Goal: Information Seeking & Learning: Find specific fact

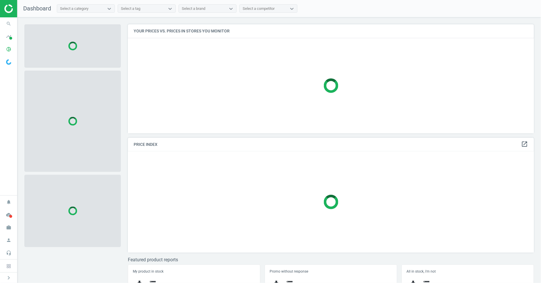
scroll to position [119, 411]
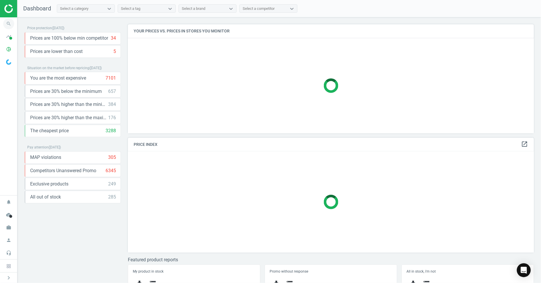
click at [8, 24] on icon "search" at bounding box center [8, 23] width 11 height 11
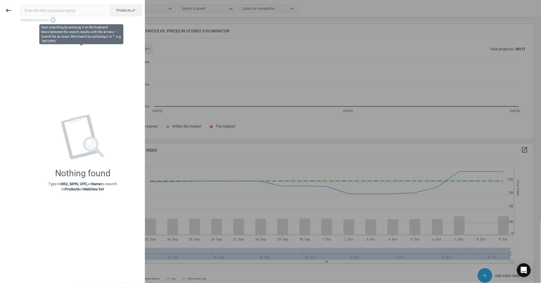
scroll to position [125, 411]
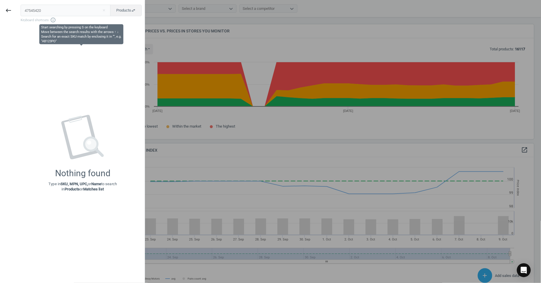
type input "47545420"
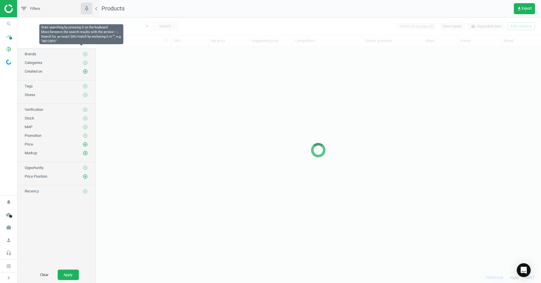
scroll to position [216, 440]
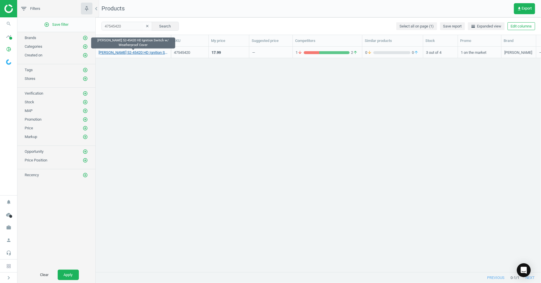
click at [154, 50] on link "[PERSON_NAME] 52-45420 HD Ignition Switch w/ Weatherproof Cover" at bounding box center [132, 52] width 69 height 5
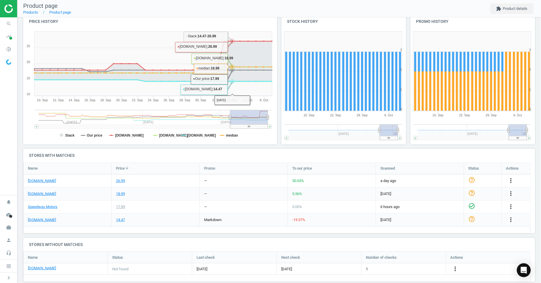
scroll to position [73, 0]
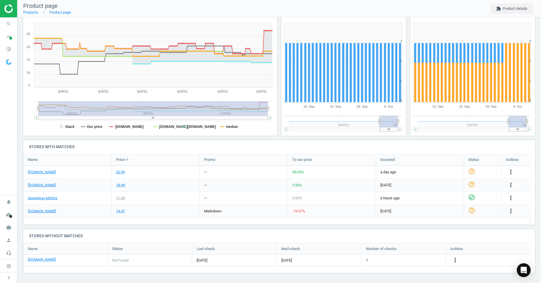
drag, startPoint x: 230, startPoint y: 110, endPoint x: 8, endPoint y: 107, distance: 222.5
click at [8, 107] on section "search Search timeline Data delivery Overview Matches dashboard Matches Rematch…" at bounding box center [270, 141] width 541 height 283
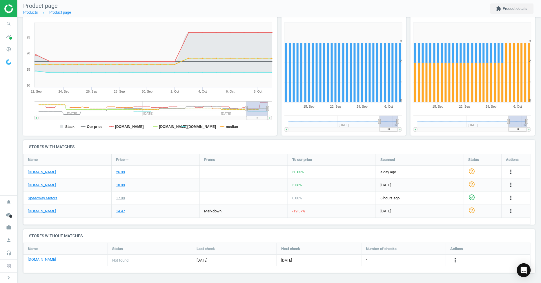
drag, startPoint x: 39, startPoint y: 109, endPoint x: 243, endPoint y: 112, distance: 204.5
click at [244, 114] on g at bounding box center [152, 110] width 237 height 19
click at [44, 171] on link "[DOMAIN_NAME]" at bounding box center [42, 172] width 28 height 5
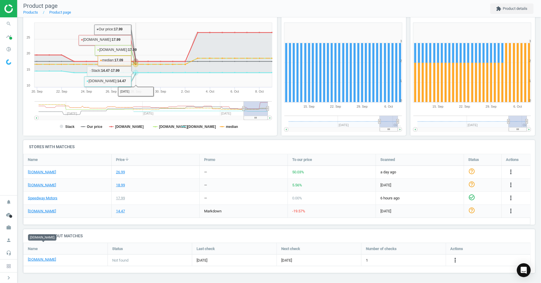
scroll to position [0, 0]
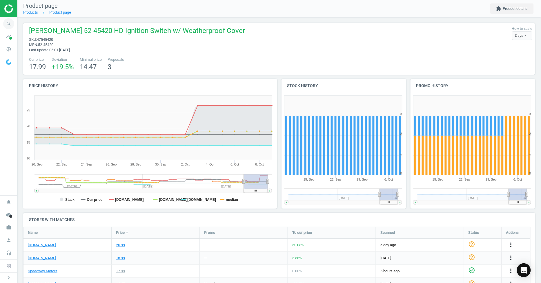
click at [8, 24] on icon "search" at bounding box center [8, 23] width 11 height 11
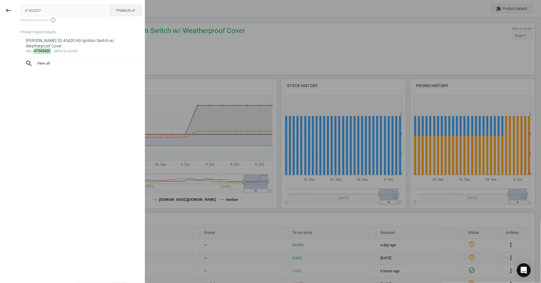
type input "47552037"
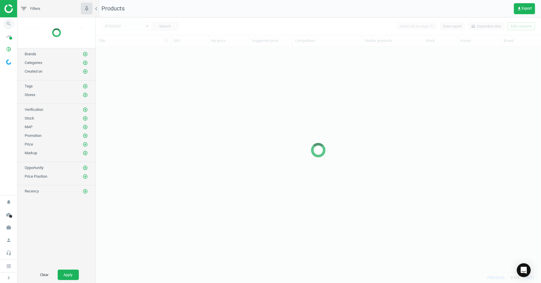
scroll to position [216, 440]
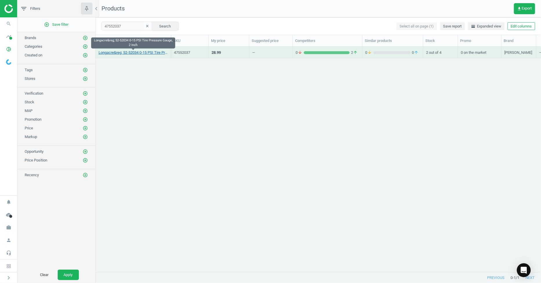
click at [154, 54] on link "Longacre&reg; 52-52034 0-15 PSI Tire Pressure Gauge, 2 Inch" at bounding box center [132, 52] width 69 height 5
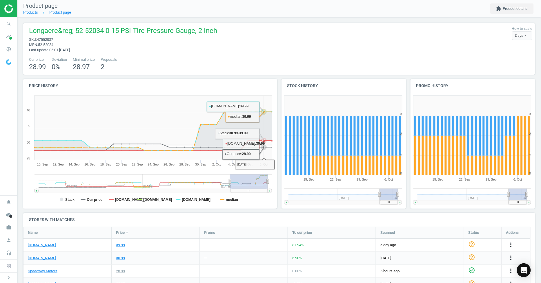
scroll to position [64, 0]
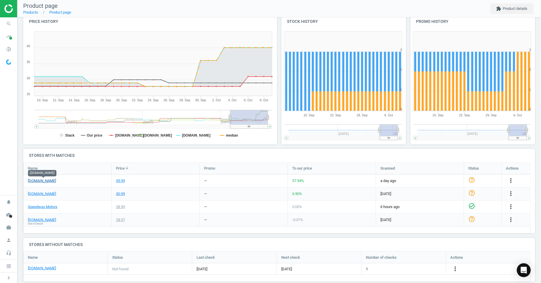
click at [52, 181] on link "[DOMAIN_NAME]" at bounding box center [42, 180] width 28 height 5
click at [7, 26] on icon "search" at bounding box center [8, 23] width 11 height 11
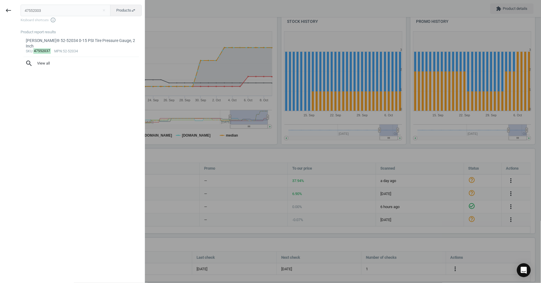
type input "47552003"
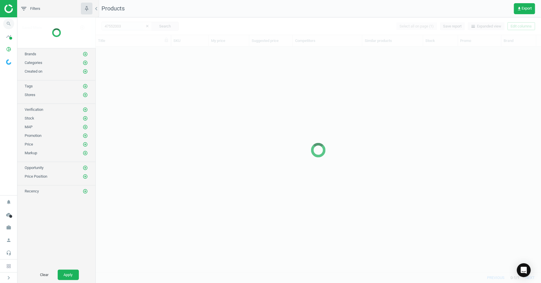
scroll to position [216, 440]
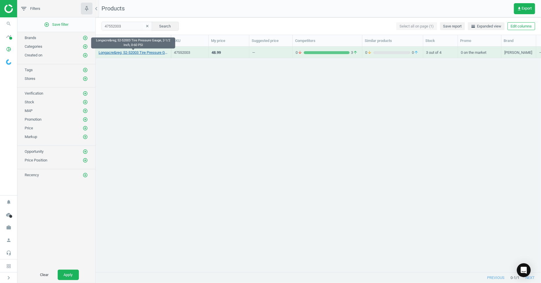
click at [142, 52] on link "Longacre&reg; 52-52003 Tire Pressure Gauge, 2-1/2 Inch, 0-60 PSI" at bounding box center [132, 52] width 69 height 5
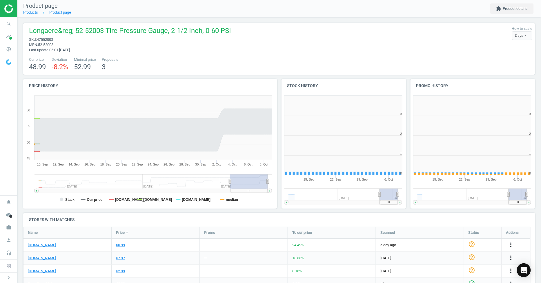
scroll to position [126, 134]
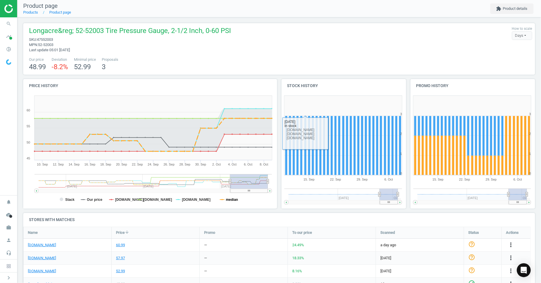
click at [233, 198] on tspan "median" at bounding box center [232, 200] width 12 height 4
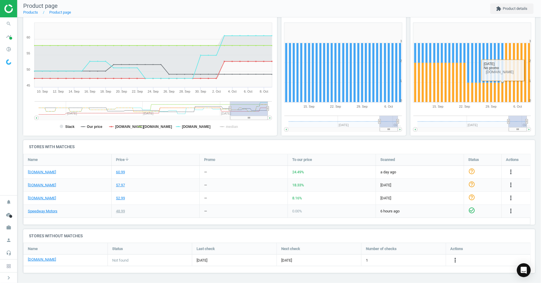
scroll to position [0, 0]
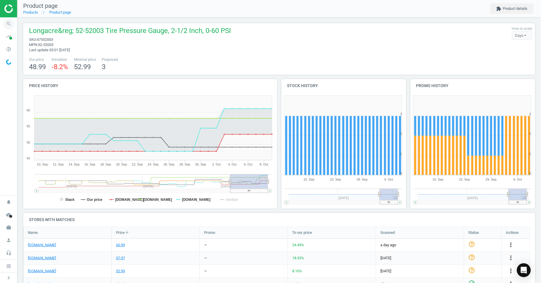
drag, startPoint x: 1, startPoint y: 28, endPoint x: 3, endPoint y: 25, distance: 3.3
click at [3, 25] on span "search" at bounding box center [8, 23] width 17 height 13
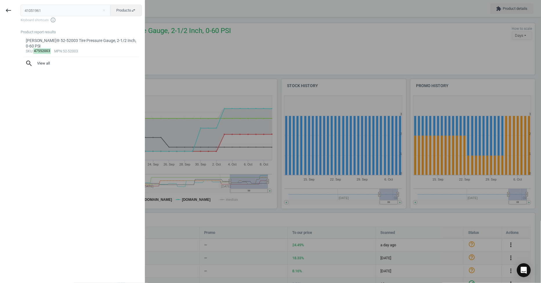
type input "41051961"
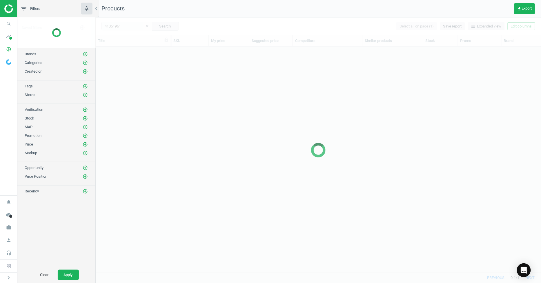
scroll to position [216, 440]
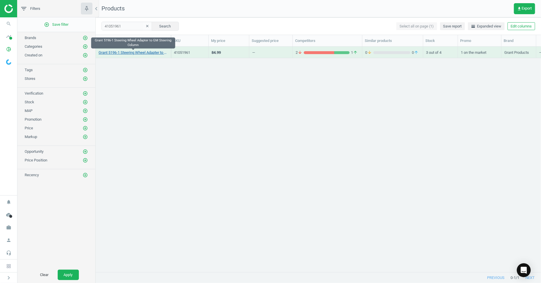
click at [125, 51] on link "Grant 5196-1 Steering Wheel Adapter to GM Steering Column" at bounding box center [132, 52] width 69 height 5
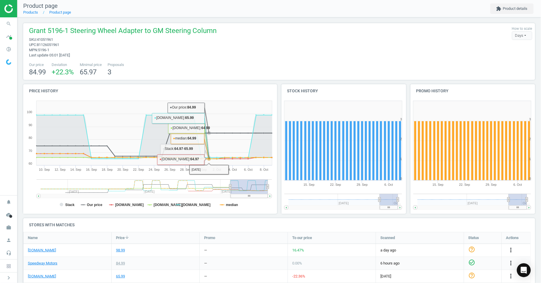
scroll to position [79, 0]
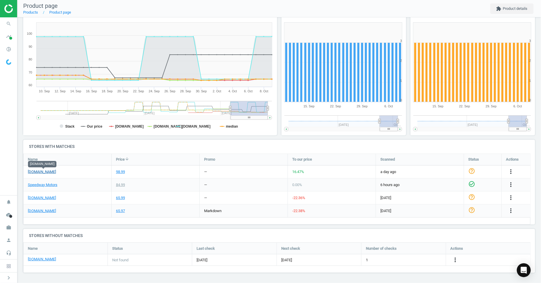
click at [40, 172] on link "[DOMAIN_NAME]" at bounding box center [42, 171] width 28 height 5
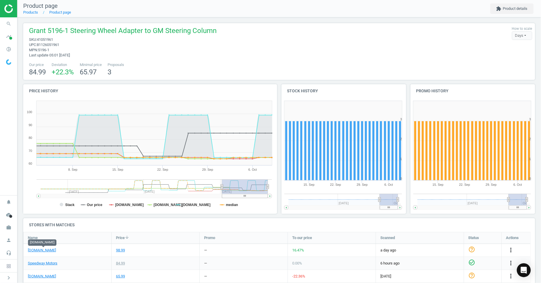
drag, startPoint x: 229, startPoint y: 187, endPoint x: 222, endPoint y: 186, distance: 7.7
click at [222, 186] on icon at bounding box center [221, 187] width 2 height 4
click at [13, 25] on icon "search" at bounding box center [8, 23] width 11 height 11
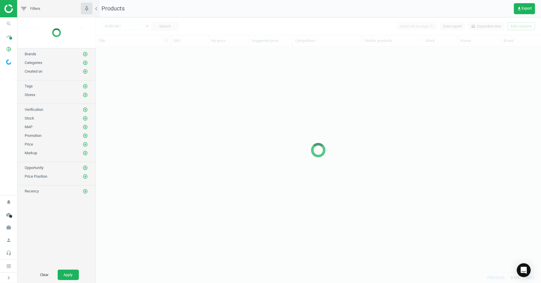
scroll to position [216, 440]
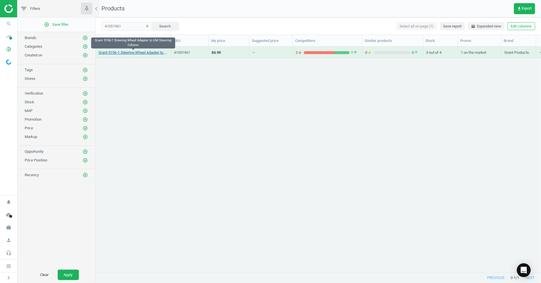
click at [144, 53] on link "Grant 5196-1 Steering Wheel Adapter to GM Steering Column" at bounding box center [132, 52] width 69 height 5
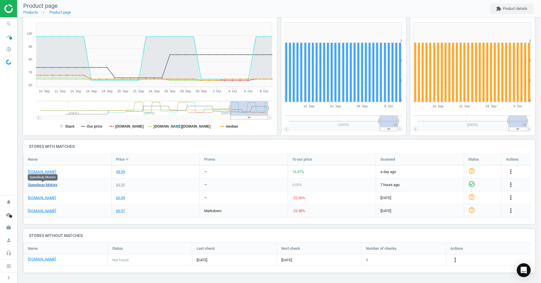
click at [49, 186] on link "Speedway Motors" at bounding box center [43, 184] width 30 height 5
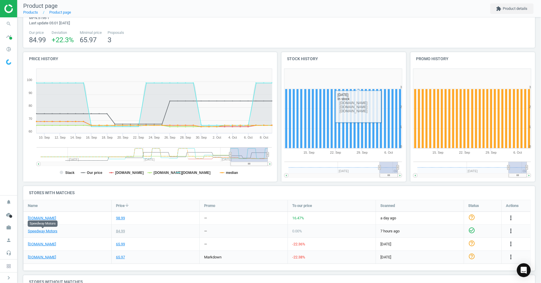
scroll to position [64, 0]
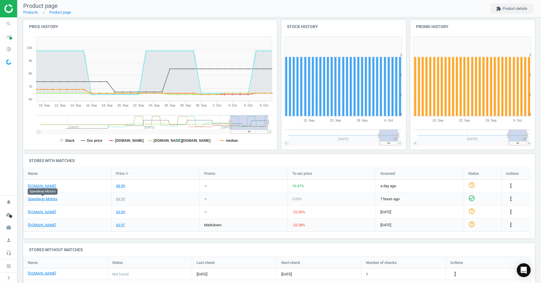
click at [178, 187] on div "98.99" at bounding box center [156, 186] width 88 height 13
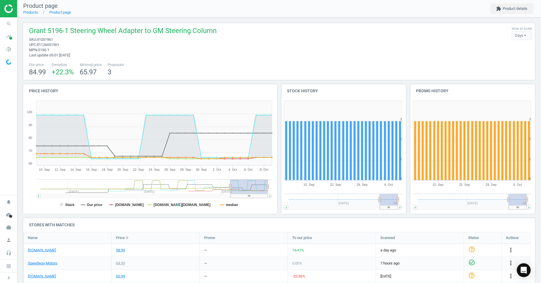
scroll to position [32, 0]
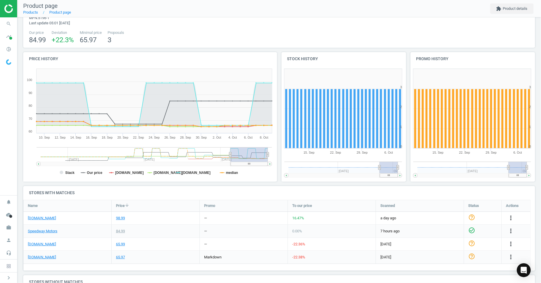
click at [225, 170] on rect at bounding box center [148, 124] width 251 height 116
click at [196, 171] on tspan "[DOMAIN_NAME]" at bounding box center [196, 173] width 29 height 4
click at [238, 172] on rect at bounding box center [148, 124] width 251 height 116
click at [229, 173] on tspan "median" at bounding box center [232, 173] width 12 height 4
click at [127, 175] on tspan "[DOMAIN_NAME]" at bounding box center [129, 173] width 29 height 4
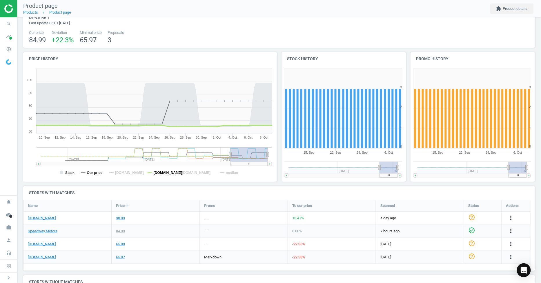
click at [158, 174] on tspan "[DOMAIN_NAME]" at bounding box center [168, 173] width 29 height 4
click at [64, 171] on rect at bounding box center [148, 124] width 251 height 116
click at [76, 173] on rect at bounding box center [148, 124] width 251 height 116
click at [72, 173] on tspan "Stack" at bounding box center [69, 173] width 9 height 4
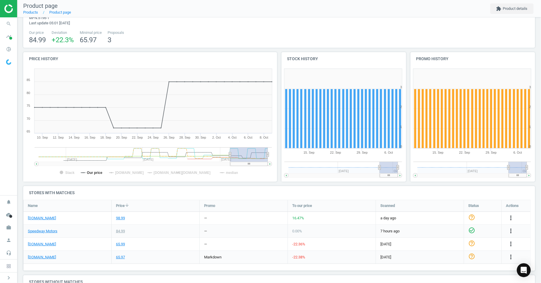
scroll to position [0, 0]
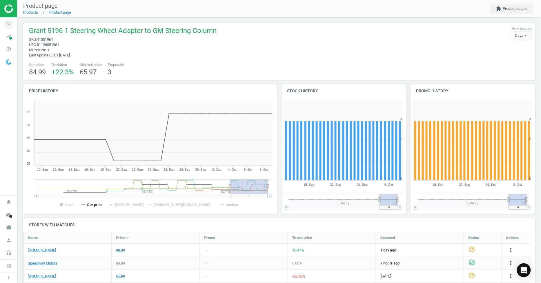
click at [9, 24] on icon "search" at bounding box center [8, 23] width 11 height 11
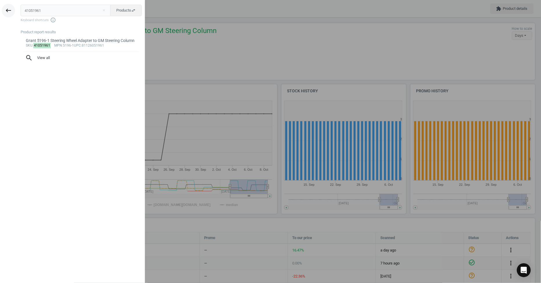
click at [4, 8] on button "keyboard_backspace" at bounding box center [8, 11] width 13 height 14
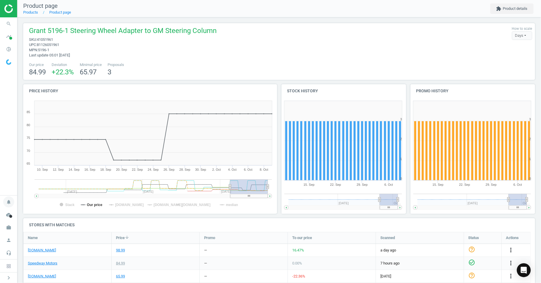
click at [9, 204] on icon "notifications" at bounding box center [8, 202] width 11 height 11
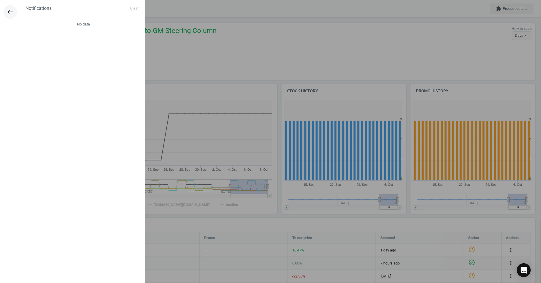
click at [9, 11] on icon "keyboard_backspace" at bounding box center [10, 11] width 7 height 7
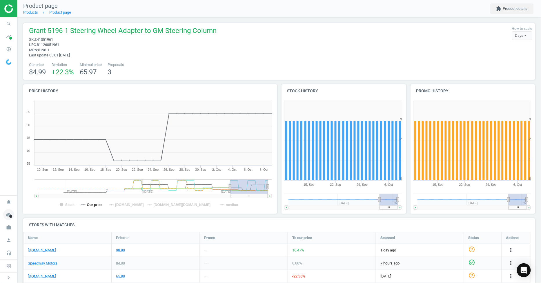
click at [12, 218] on span at bounding box center [10, 216] width 3 height 3
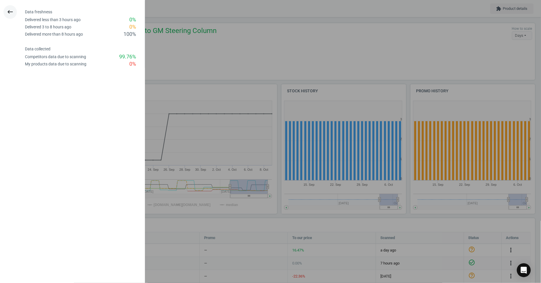
click at [7, 13] on icon "keyboard_backspace" at bounding box center [10, 11] width 7 height 7
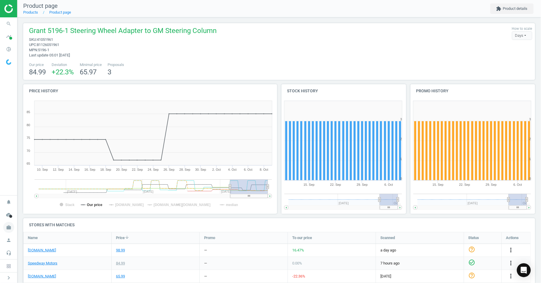
click at [9, 228] on icon "work" at bounding box center [8, 227] width 11 height 11
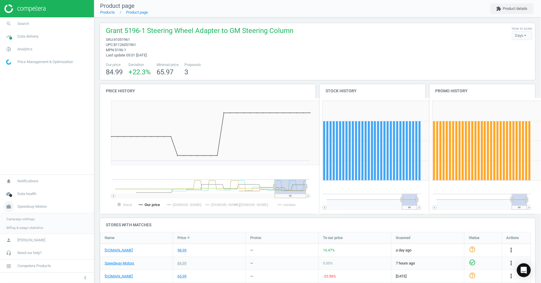
scroll to position [81, 440]
click at [41, 207] on span "Speedway Motors" at bounding box center [32, 206] width 30 height 5
click at [37, 226] on span "Speedway Motors" at bounding box center [32, 227] width 30 height 5
click at [39, 268] on span "Competera Products" at bounding box center [34, 266] width 34 height 5
click at [117, 257] on icon at bounding box center [118, 257] width 2 height 3
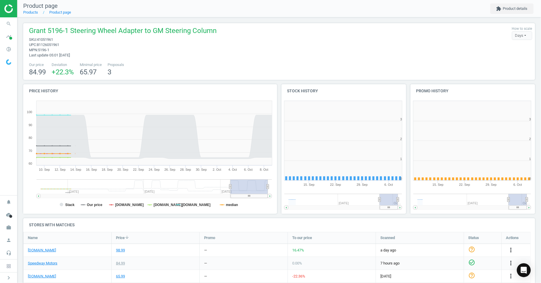
scroll to position [126, 134]
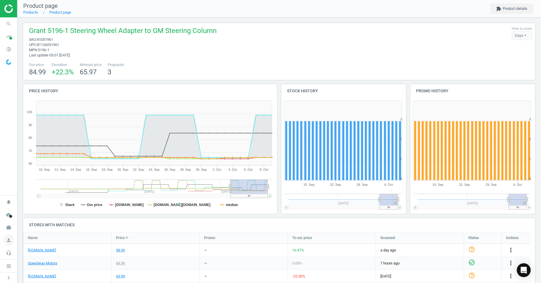
click at [10, 242] on icon "person" at bounding box center [8, 240] width 11 height 11
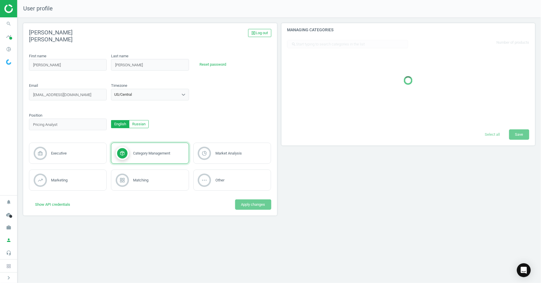
click at [99, 254] on div "User profile Julia A. Johnson exit_to_app Log out First name Julia A. first_nam…" at bounding box center [278, 141] width 523 height 283
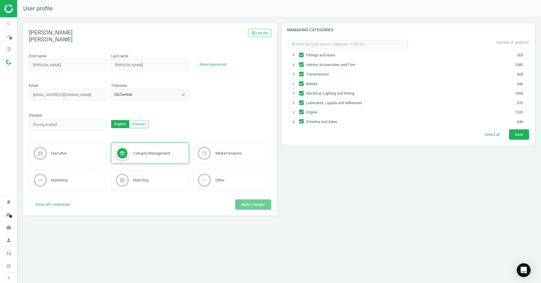
scroll to position [158, 0]
click at [6, 253] on icon "headset_mic" at bounding box center [8, 253] width 11 height 11
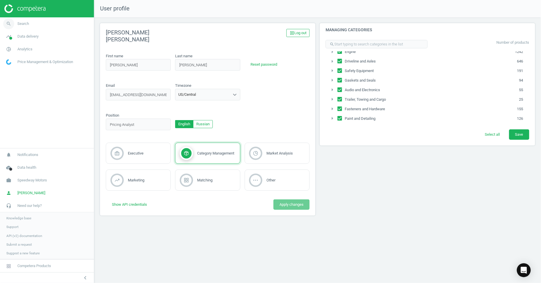
click at [27, 24] on span "Search" at bounding box center [23, 23] width 12 height 5
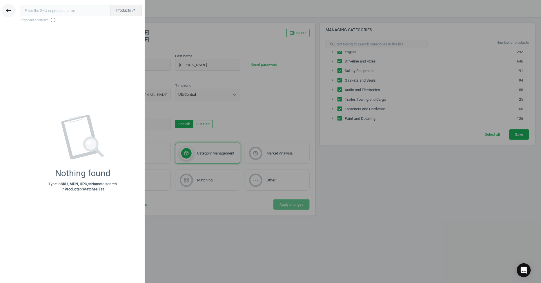
click at [10, 11] on icon "keyboard_backspace" at bounding box center [8, 10] width 7 height 7
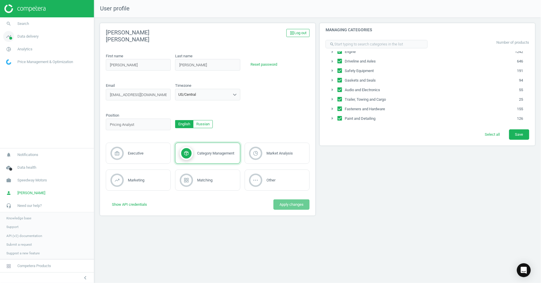
click at [28, 35] on span "Data delivery" at bounding box center [27, 36] width 21 height 5
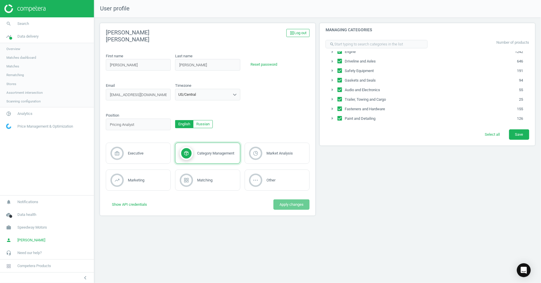
click at [24, 137] on nav "search Search timeline Data delivery Overview Matches dashboard Matches Rematch…" at bounding box center [47, 106] width 94 height 178
click at [28, 125] on span "Price Management & Optimization" at bounding box center [45, 126] width 56 height 5
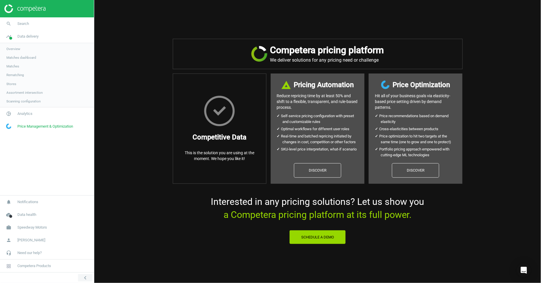
click at [82, 277] on icon "chevron_left" at bounding box center [85, 278] width 7 height 7
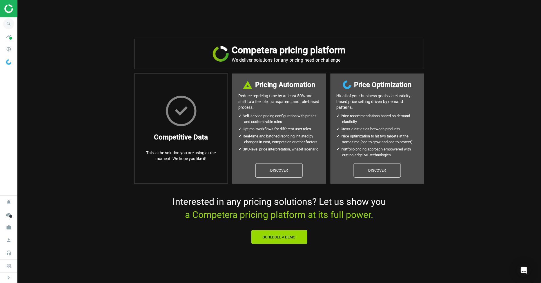
click at [8, 21] on icon "search" at bounding box center [8, 23] width 11 height 11
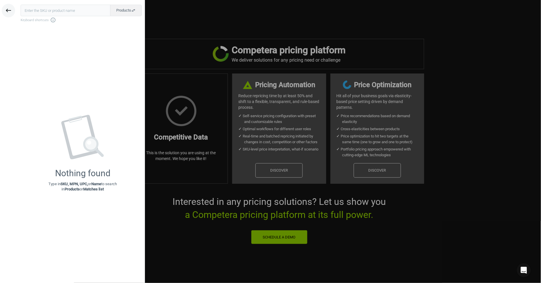
click at [12, 7] on icon "keyboard_backspace" at bounding box center [8, 10] width 7 height 7
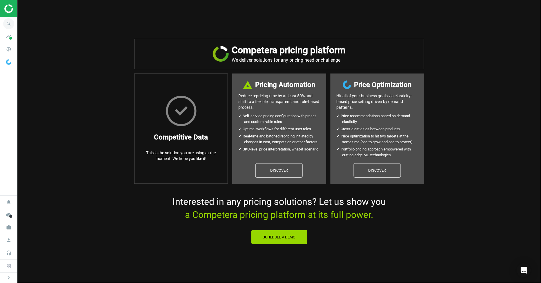
click at [12, 23] on icon "search" at bounding box center [8, 23] width 11 height 11
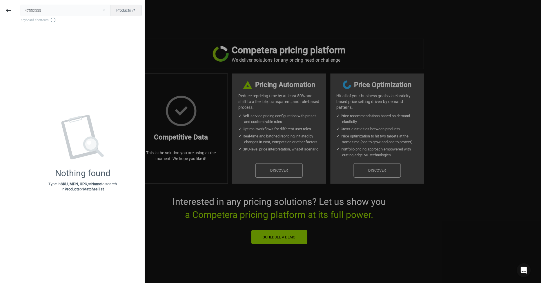
type input "47552003"
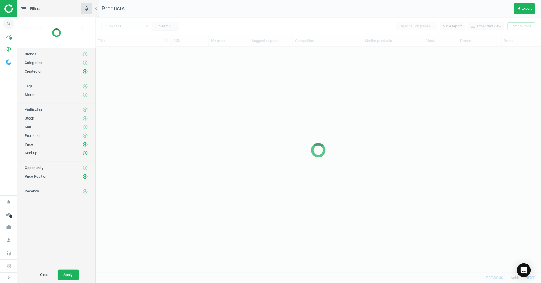
scroll to position [216, 440]
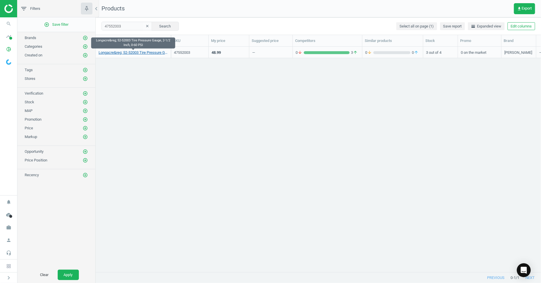
click at [129, 54] on link "Longacre&reg; 52-52003 Tire Pressure Gauge, 2-1/2 Inch, 0-60 PSI" at bounding box center [132, 52] width 69 height 5
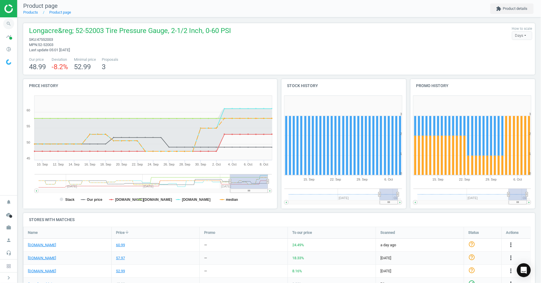
click at [8, 27] on icon "search" at bounding box center [8, 23] width 11 height 11
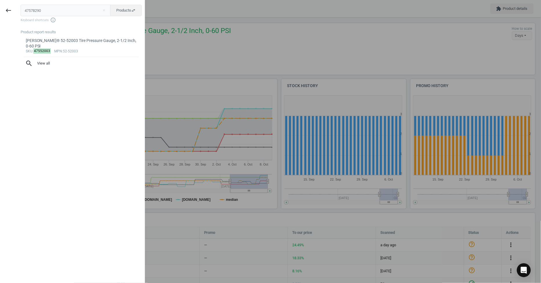
type input "47578290"
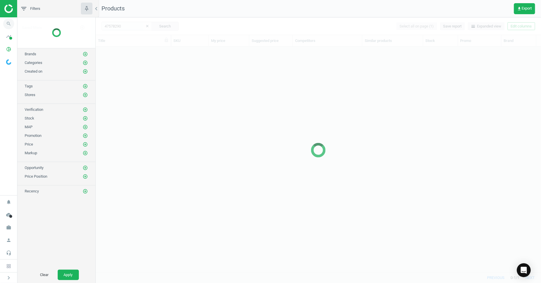
scroll to position [216, 440]
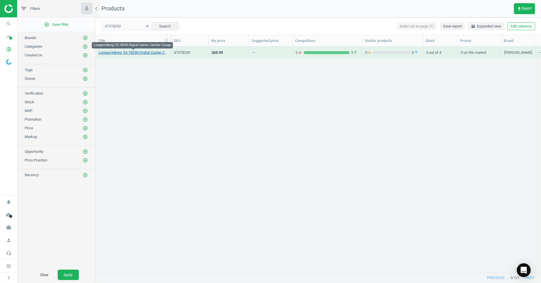
click at [138, 52] on link "Longacre&reg; 52-78290 Digital Caster Camber Gauge" at bounding box center [132, 52] width 69 height 5
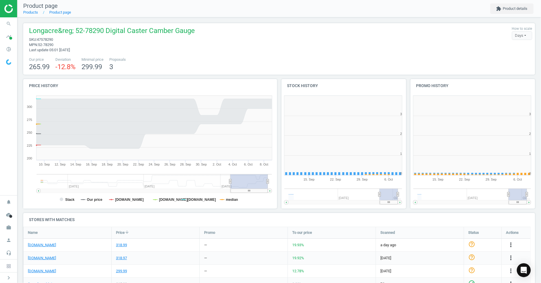
scroll to position [126, 134]
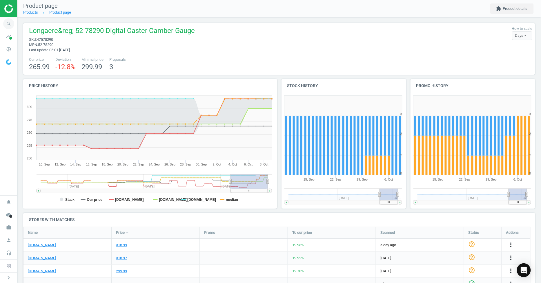
click at [10, 26] on icon "search" at bounding box center [8, 23] width 11 height 11
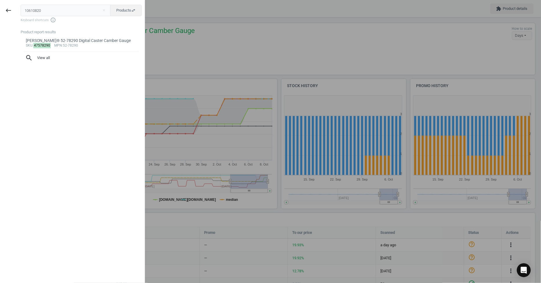
type input "10610820"
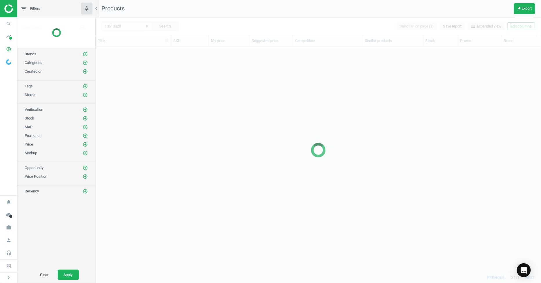
scroll to position [216, 440]
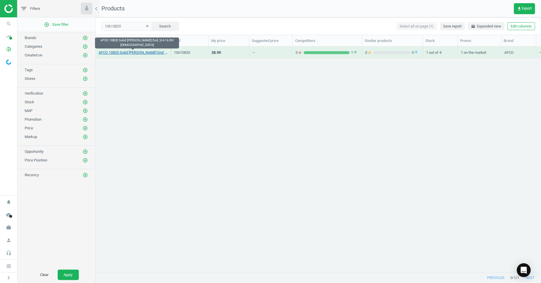
click at [147, 54] on link "AFCO 10820 Solid Heim Rod End, 3/4-16 RH Male" at bounding box center [132, 52] width 69 height 5
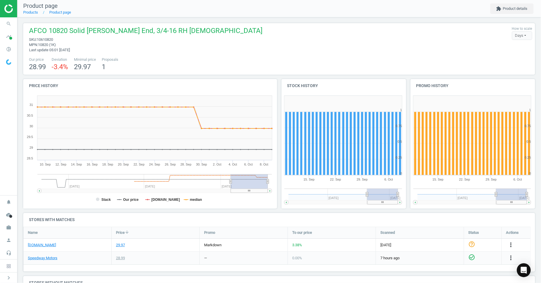
scroll to position [32, 0]
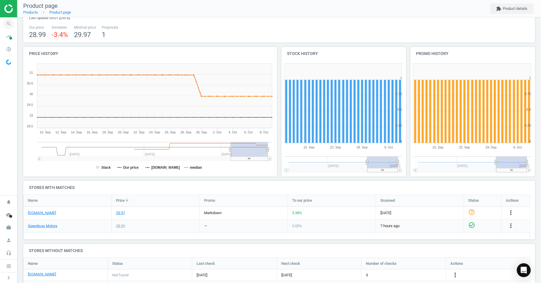
click at [4, 26] on icon "search" at bounding box center [8, 23] width 11 height 11
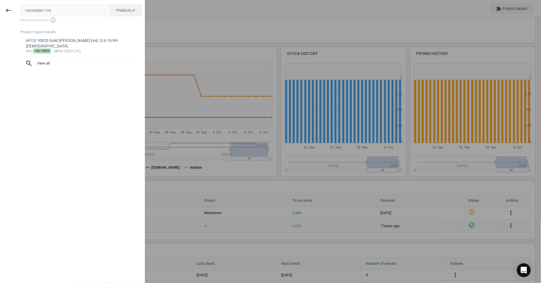
type input "1065500801105"
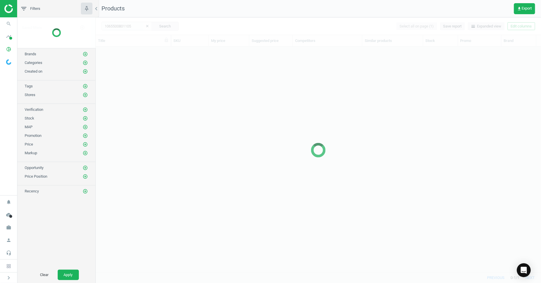
scroll to position [216, 440]
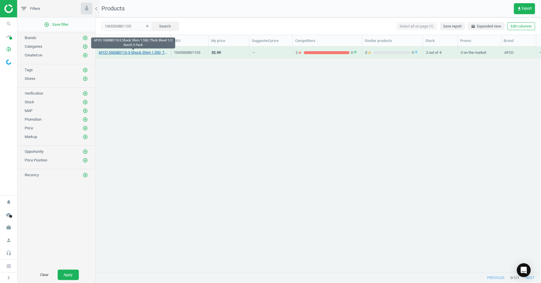
click at [154, 53] on link "AFCO 550080110-5 Shock Shim 1.550, Thick Bleed 1/2 Notch 5 Pack" at bounding box center [132, 52] width 69 height 5
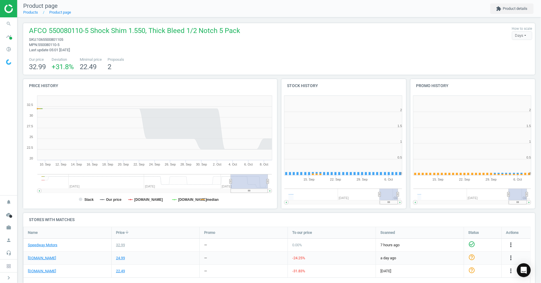
scroll to position [3, 3]
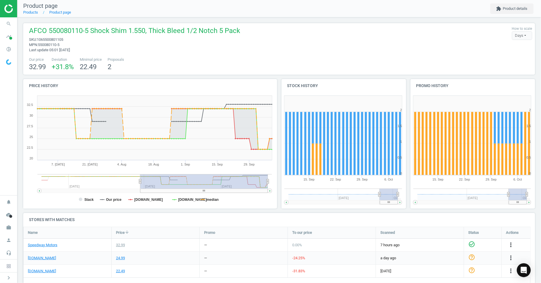
drag, startPoint x: 230, startPoint y: 183, endPoint x: 140, endPoint y: 182, distance: 90.1
click at [140, 182] on icon at bounding box center [140, 181] width 2 height 4
click at [4, 22] on icon "search" at bounding box center [8, 23] width 11 height 11
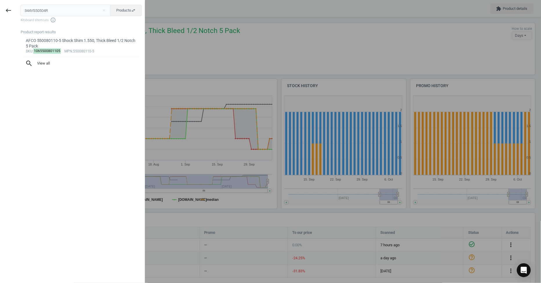
type input "344VS50504R"
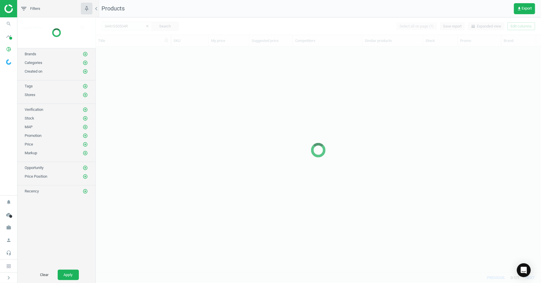
scroll to position [216, 440]
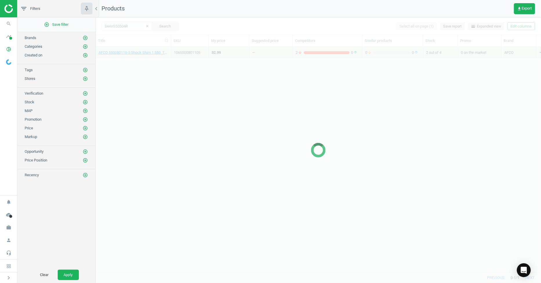
click at [242, 77] on div at bounding box center [318, 150] width 445 height 266
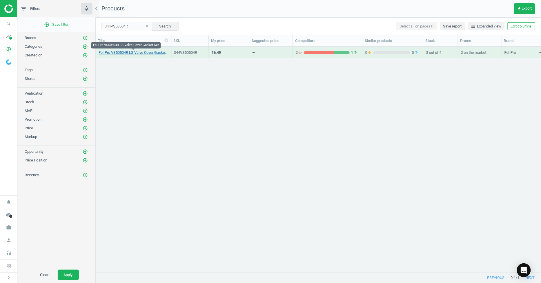
click at [152, 52] on link "Fel-Pro VS50504R LS Valve Cover Gasket Set" at bounding box center [132, 52] width 69 height 5
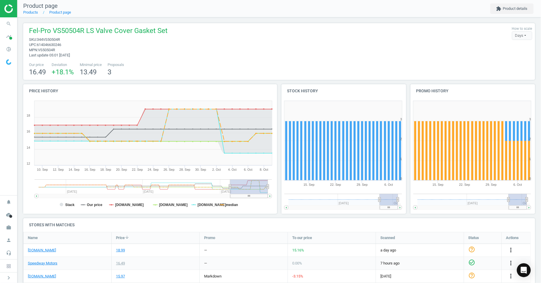
scroll to position [32, 0]
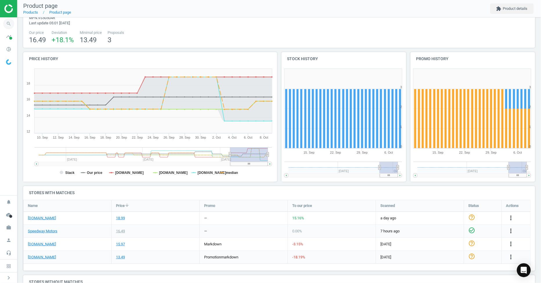
click at [12, 20] on icon "search" at bounding box center [8, 23] width 11 height 11
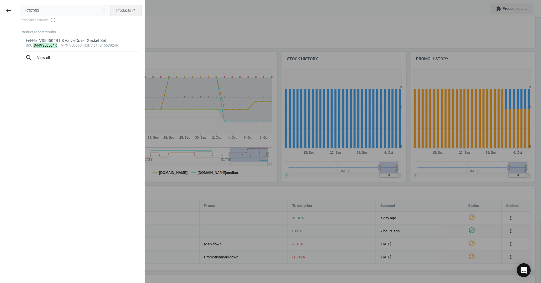
type input "4757950"
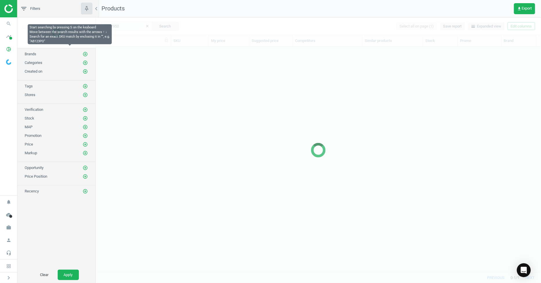
scroll to position [216, 440]
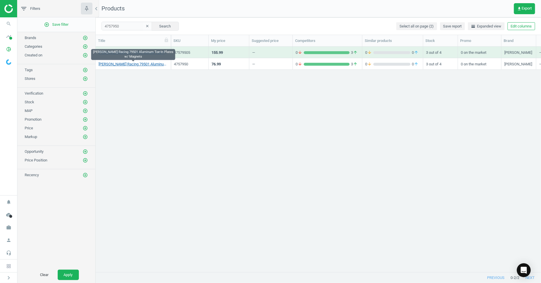
click at [125, 64] on link "Longacre Racing 79501 Aluminum Toe-In Plates w/ Magnets" at bounding box center [132, 64] width 69 height 5
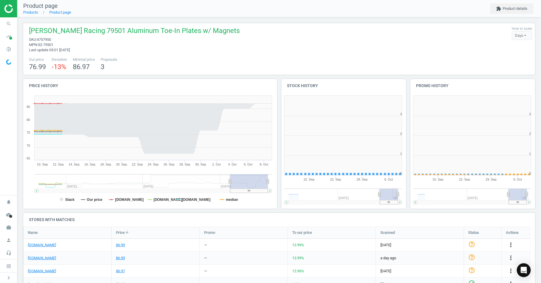
scroll to position [126, 134]
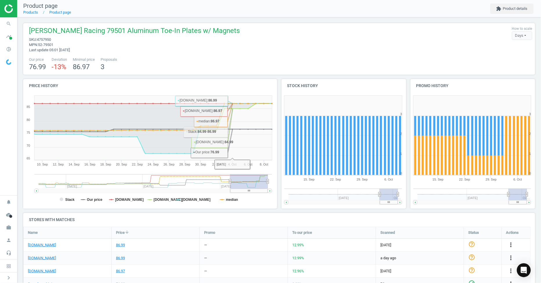
click at [228, 180] on g at bounding box center [152, 183] width 237 height 19
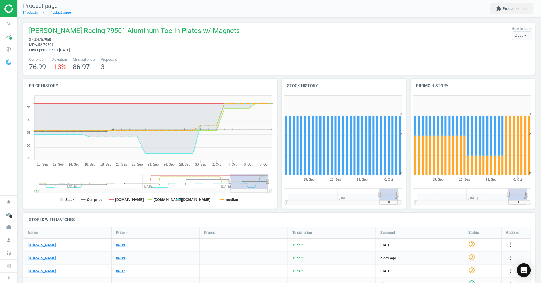
drag, startPoint x: 244, startPoint y: 181, endPoint x: 285, endPoint y: 178, distance: 41.3
click at [292, 177] on div "Price history Created with Highstock 6.2.0 Stack Our price pitstopusa.com jegs.…" at bounding box center [279, 146] width 516 height 134
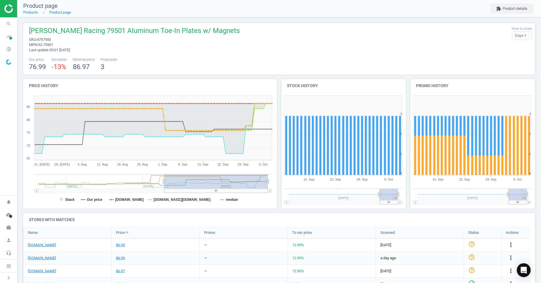
drag, startPoint x: 230, startPoint y: 183, endPoint x: 167, endPoint y: 178, distance: 63.1
click at [164, 183] on icon at bounding box center [164, 181] width 2 height 4
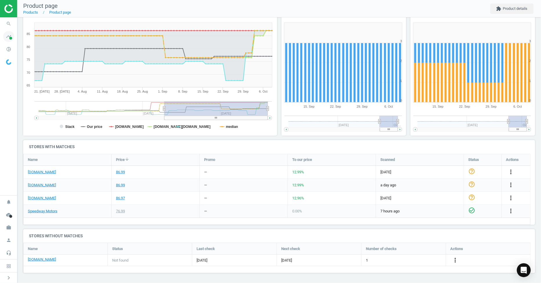
scroll to position [9, 0]
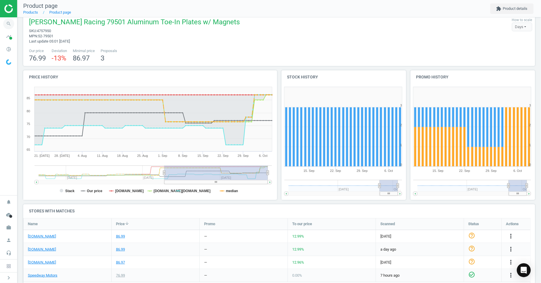
click at [9, 23] on icon "search" at bounding box center [8, 23] width 11 height 11
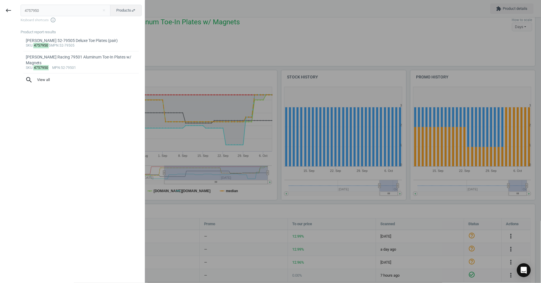
click at [42, 10] on input "4757950" at bounding box center [66, 11] width 90 height 12
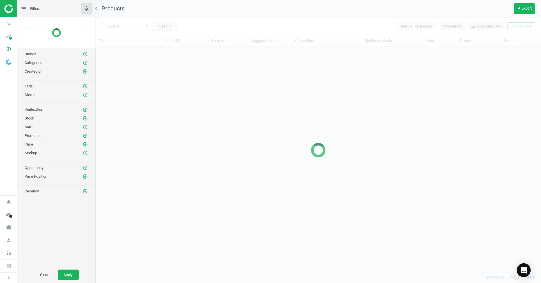
scroll to position [216, 440]
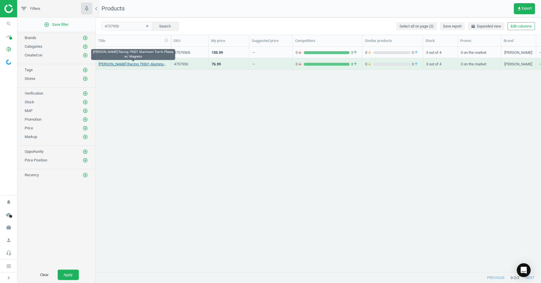
click at [151, 63] on link "Longacre Racing 79501 Aluminum Toe-In Plates w/ Magnets" at bounding box center [132, 64] width 69 height 5
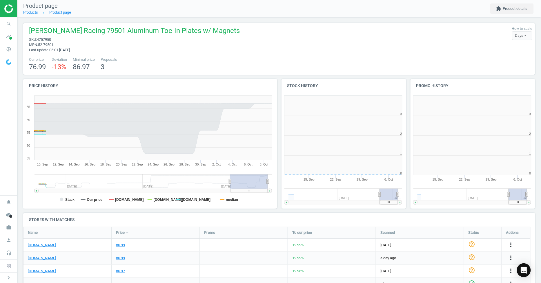
scroll to position [126, 134]
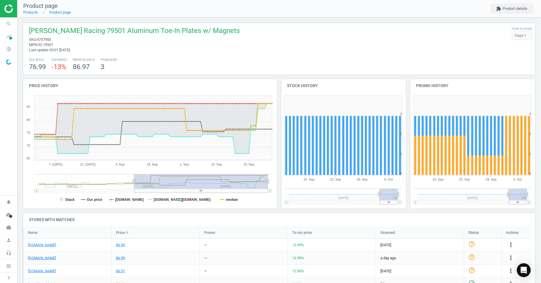
drag, startPoint x: 230, startPoint y: 181, endPoint x: 114, endPoint y: 181, distance: 116.2
click at [133, 183] on icon at bounding box center [134, 181] width 2 height 4
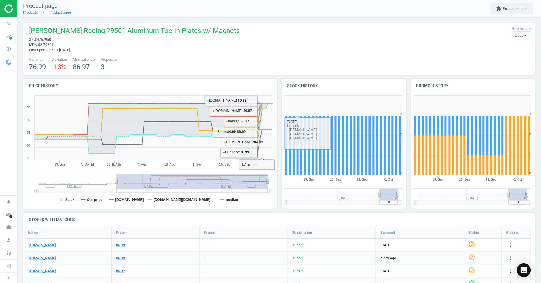
scroll to position [73, 0]
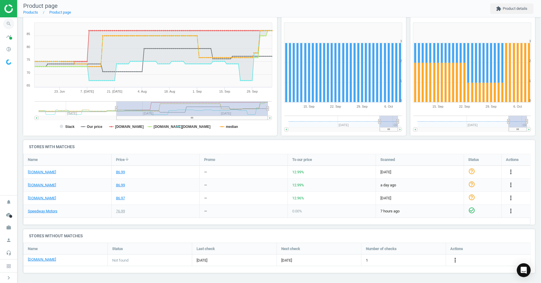
click at [5, 25] on icon "search" at bounding box center [8, 23] width 11 height 11
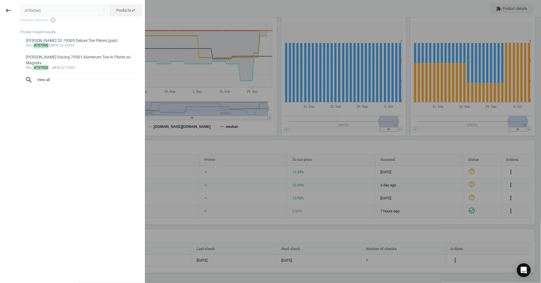
type input "47550345"
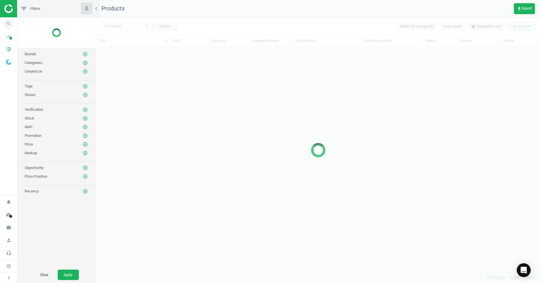
scroll to position [216, 440]
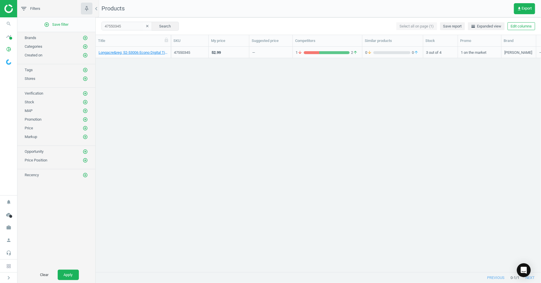
click at [493, 170] on div "Longacre&reg; 52-53006 Econo Digital Tire Gauge w/ Active Display 47550345 52.9…" at bounding box center [318, 157] width 445 height 221
click at [126, 52] on link "Longacre&reg; 52-53006 Econo Digital Tire Gauge w/ Active Display" at bounding box center [132, 52] width 69 height 5
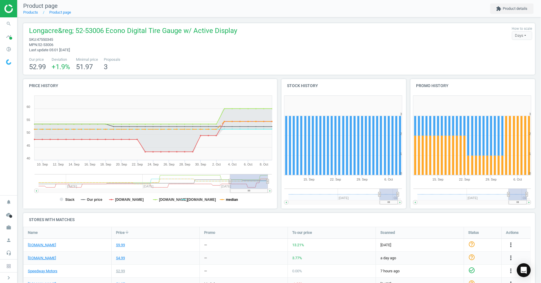
click at [227, 201] on tspan "median" at bounding box center [232, 200] width 12 height 4
click at [5, 25] on icon "search" at bounding box center [8, 23] width 11 height 11
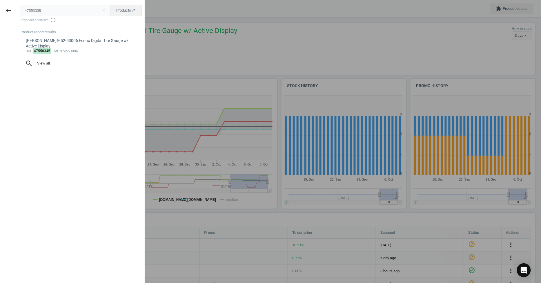
type input "47553008"
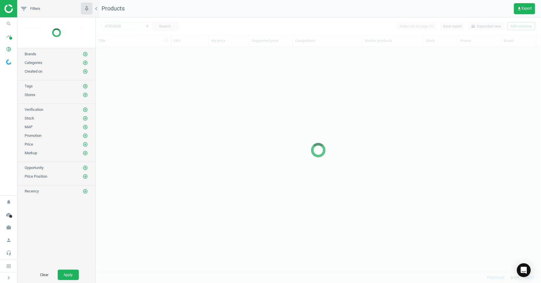
scroll to position [216, 440]
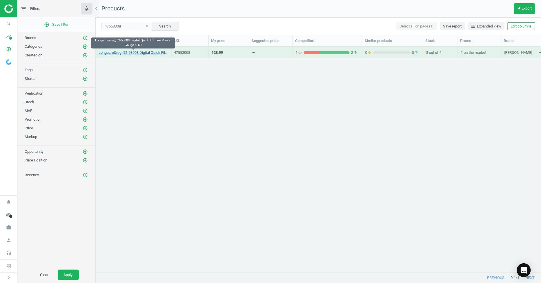
click at [138, 54] on link "Longacre&reg; 52-53008 Digital Quick Fill Tire Press. Gauge, 0-60" at bounding box center [132, 52] width 69 height 5
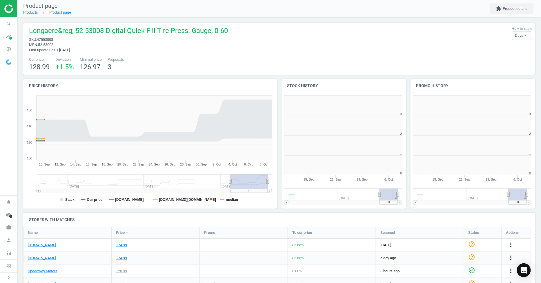
scroll to position [126, 134]
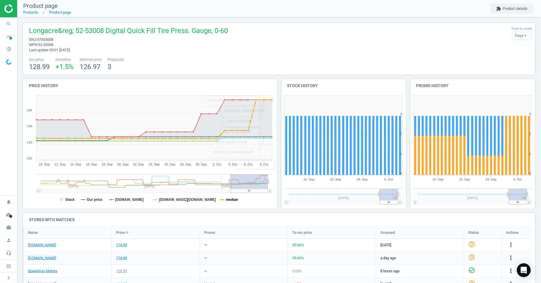
click at [228, 201] on tspan "median" at bounding box center [232, 200] width 12 height 4
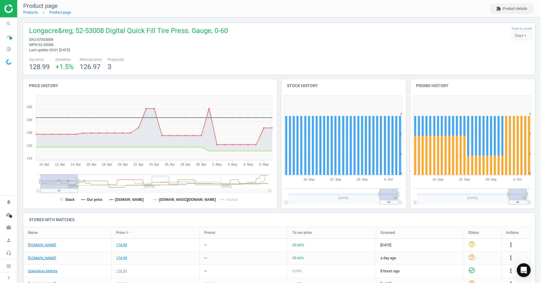
drag, startPoint x: 232, startPoint y: 182, endPoint x: 3, endPoint y: 182, distance: 228.6
click at [0, 183] on section "search Search timeline Data delivery Overview Matches dashboard Matches Rematch…" at bounding box center [270, 141] width 541 height 283
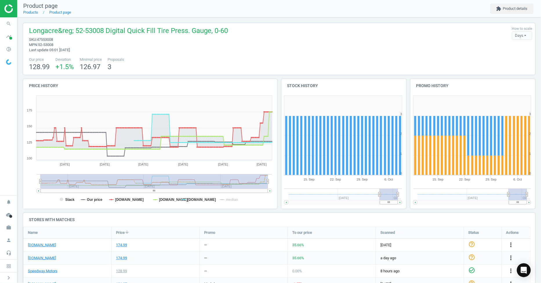
drag, startPoint x: 78, startPoint y: 183, endPoint x: 344, endPoint y: 186, distance: 265.4
click at [343, 187] on div "Price history Created with Highstock 6.2.0 Stack Our price summitracing.com jeg…" at bounding box center [279, 146] width 516 height 134
click at [10, 24] on icon "search" at bounding box center [8, 23] width 11 height 11
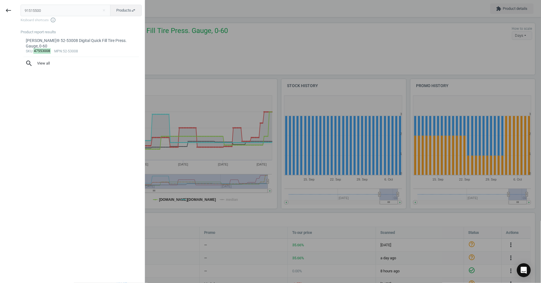
type input "91515500"
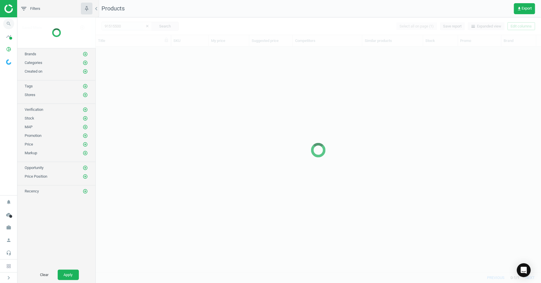
scroll to position [216, 440]
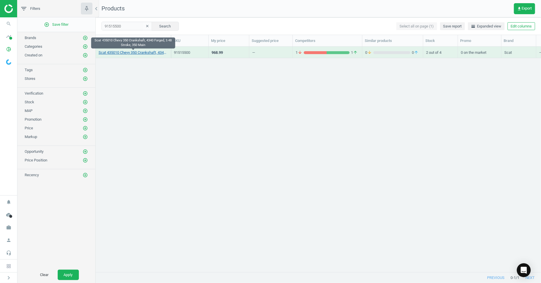
click at [130, 53] on link "Scat 435010 Chevy 350 Crankshaft, 4340 Forged, 3.48 Stroke, 350 Main" at bounding box center [132, 52] width 69 height 5
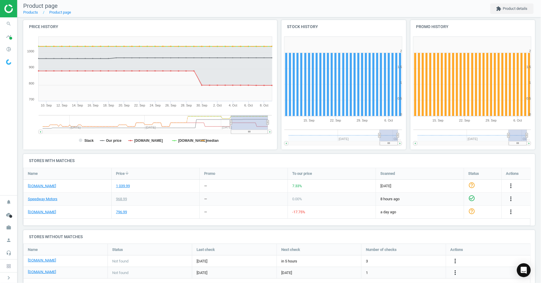
scroll to position [77, 0]
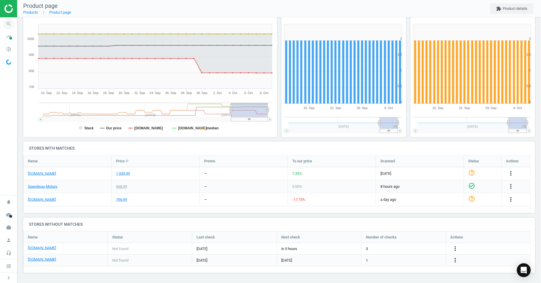
click at [15, 24] on span "search" at bounding box center [8, 23] width 17 height 13
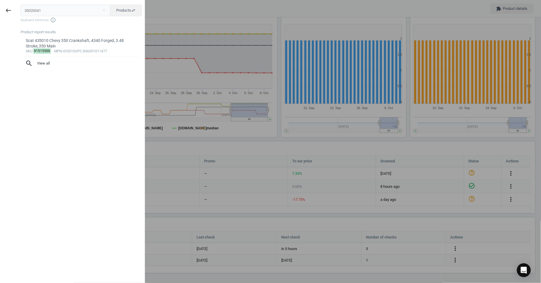
type input "35020041"
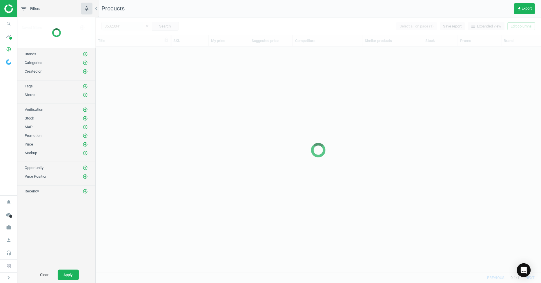
scroll to position [216, 440]
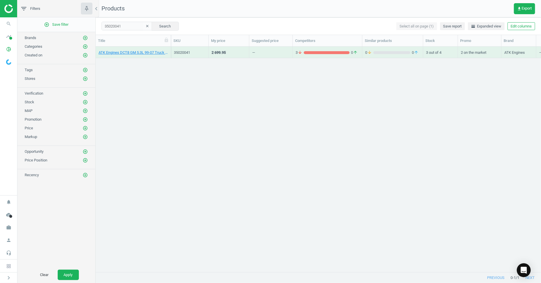
click at [143, 57] on div "ATK Engines DCT8 GM 5.3L 99-07 Truck Remanufactured Crate Engine" at bounding box center [132, 53] width 69 height 7
click at [143, 52] on link "ATK Engines DCT8 GM 5.3L 99-07 Truck Remanufactured Crate Engine" at bounding box center [132, 52] width 69 height 5
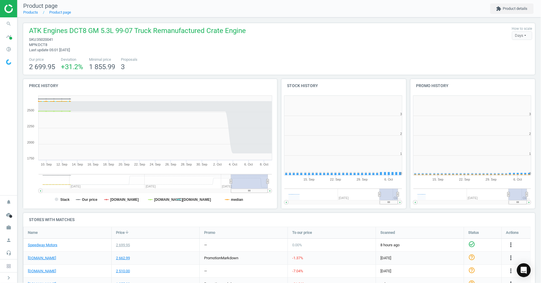
scroll to position [3, 3]
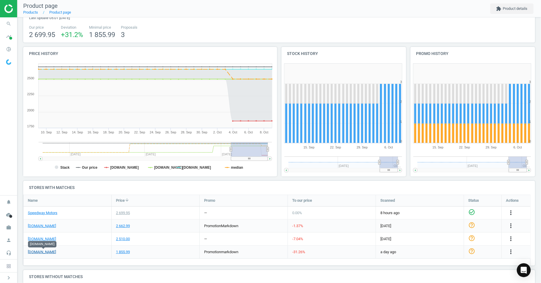
click at [44, 252] on link "[DOMAIN_NAME]" at bounding box center [42, 252] width 28 height 5
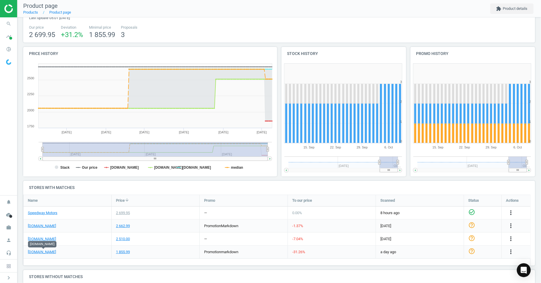
drag, startPoint x: 231, startPoint y: 149, endPoint x: 1, endPoint y: 140, distance: 229.6
click at [0, 144] on section "search Search timeline Data delivery Overview Matches dashboard Matches Rematch…" at bounding box center [270, 141] width 541 height 283
drag, startPoint x: 268, startPoint y: 152, endPoint x: 279, endPoint y: 154, distance: 10.7
click at [279, 154] on div "Price history Created with Highstock 6.2.0 Stack Our price summitracing.com jeg…" at bounding box center [279, 114] width 516 height 134
